Goal: Task Accomplishment & Management: Manage account settings

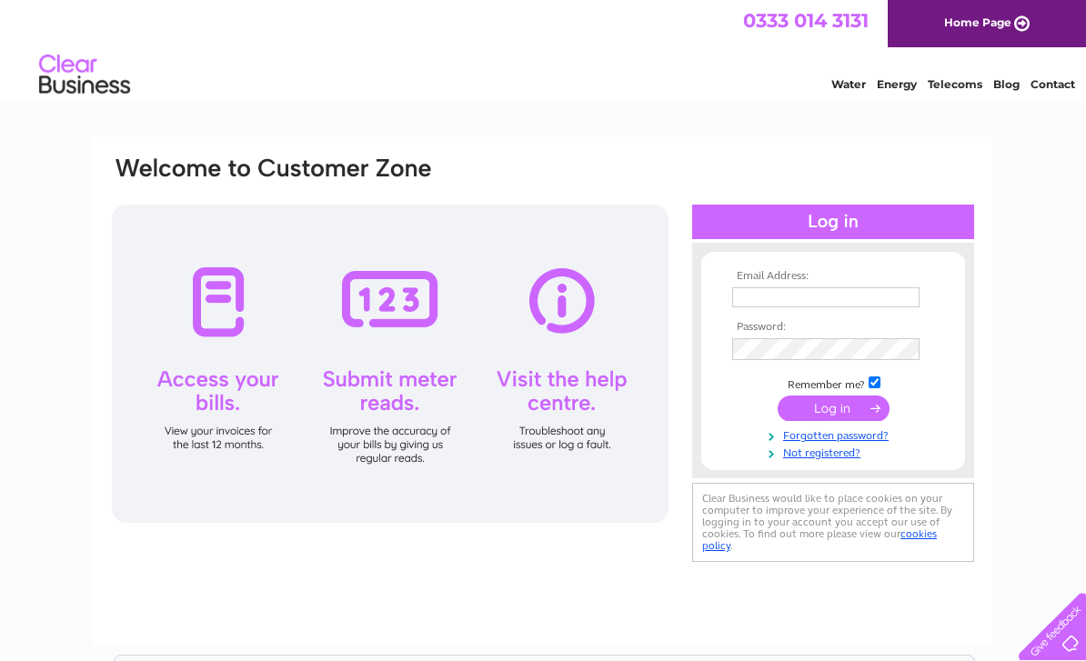
click at [767, 288] on input "text" at bounding box center [825, 298] width 187 height 20
type input "S"
type input "[EMAIL_ADDRESS][DOMAIN_NAME]"
click at [827, 419] on input "submit" at bounding box center [834, 410] width 112 height 25
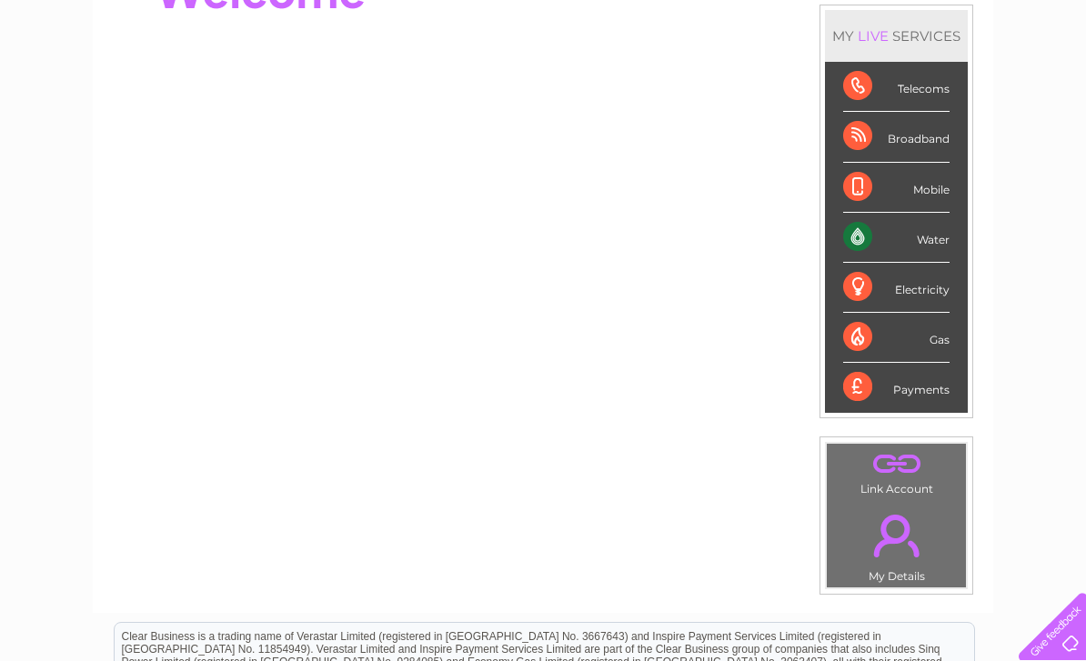
scroll to position [237, 0]
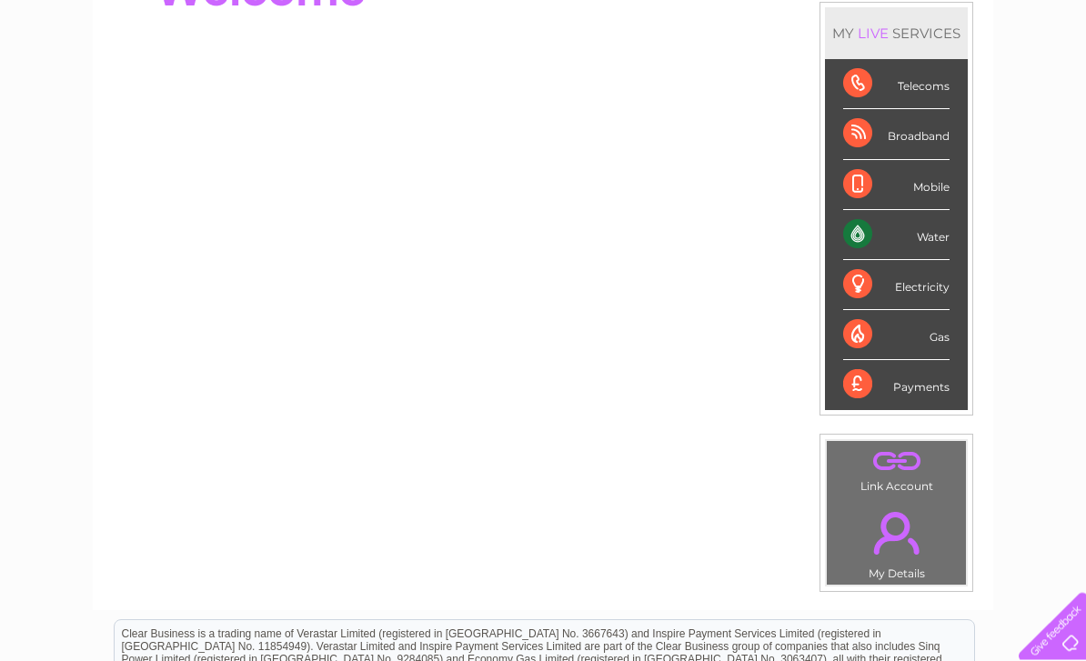
click at [932, 396] on div "Payments" at bounding box center [896, 385] width 106 height 49
click at [941, 240] on div "Water" at bounding box center [896, 236] width 106 height 50
click at [950, 391] on div "Payments" at bounding box center [896, 385] width 106 height 49
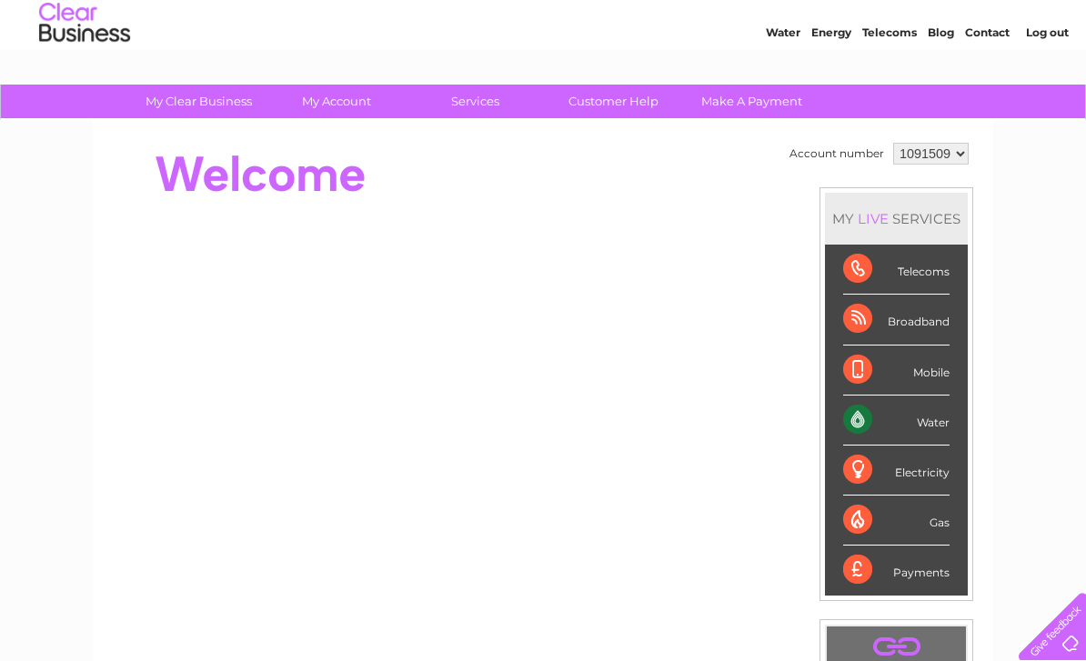
scroll to position [0, 0]
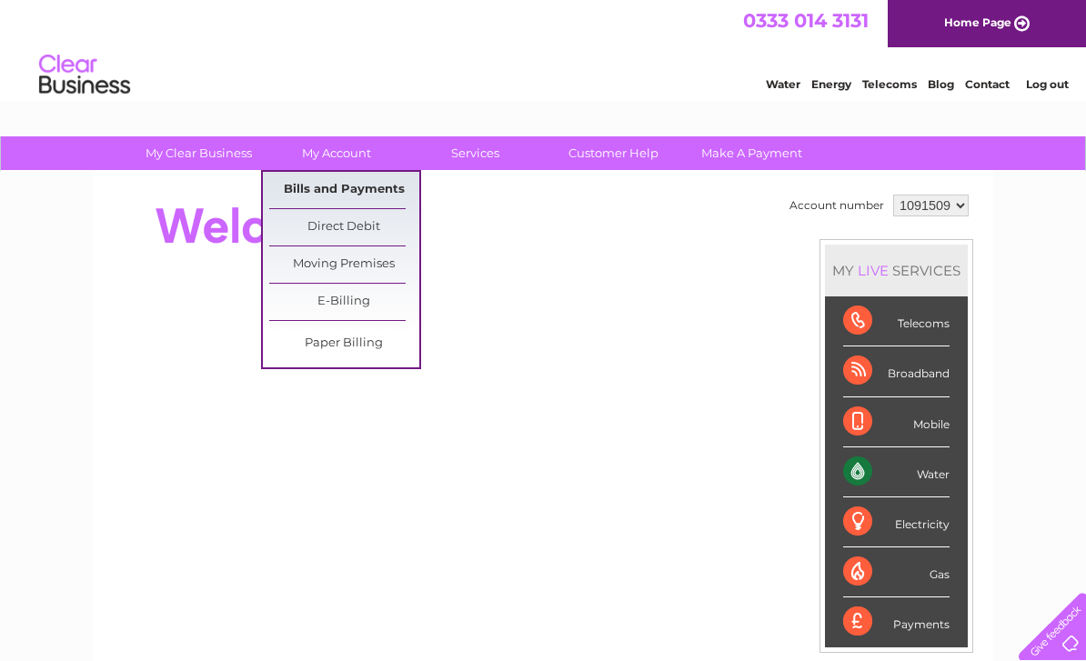
click at [336, 188] on link "Bills and Payments" at bounding box center [344, 190] width 150 height 36
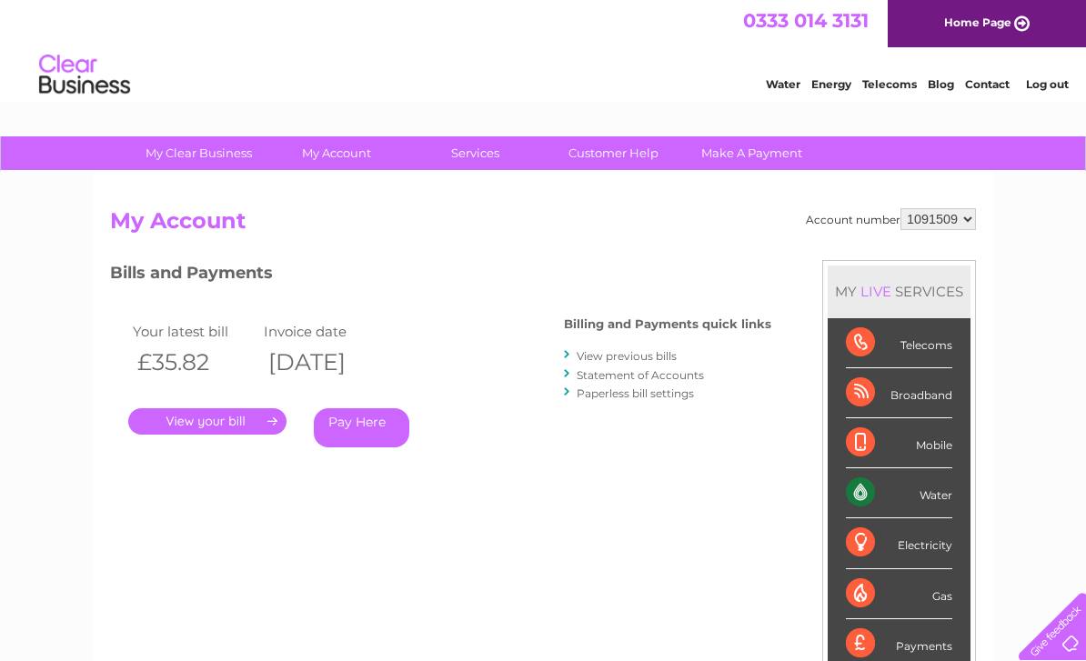
click at [224, 419] on link "." at bounding box center [207, 422] width 158 height 26
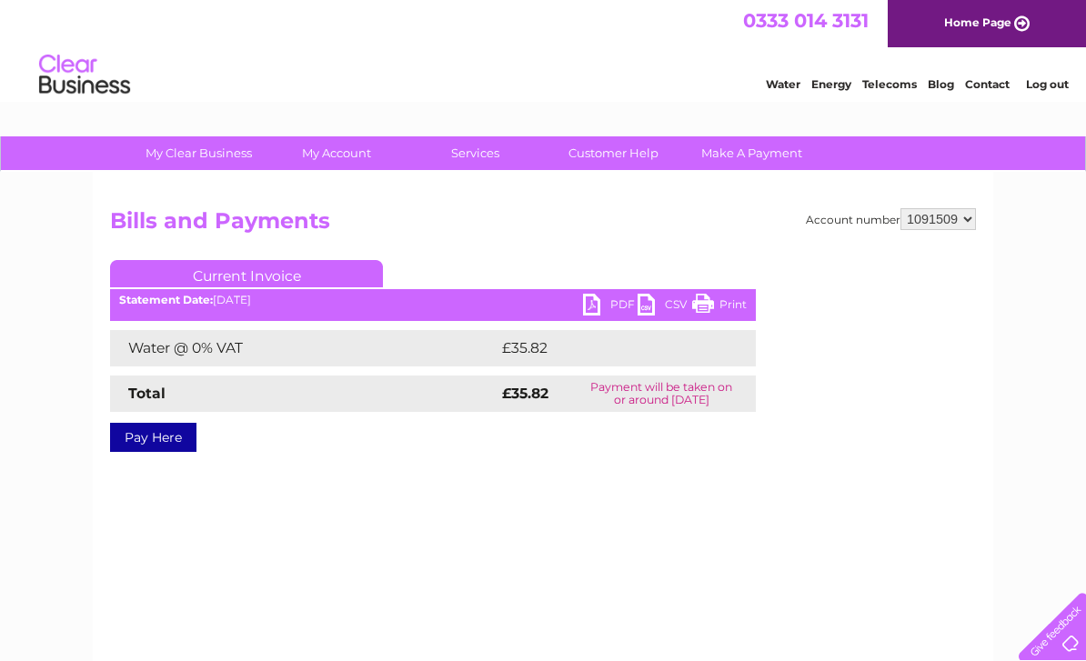
click at [601, 308] on link "PDF" at bounding box center [610, 307] width 55 height 26
